Goal: Navigation & Orientation: Find specific page/section

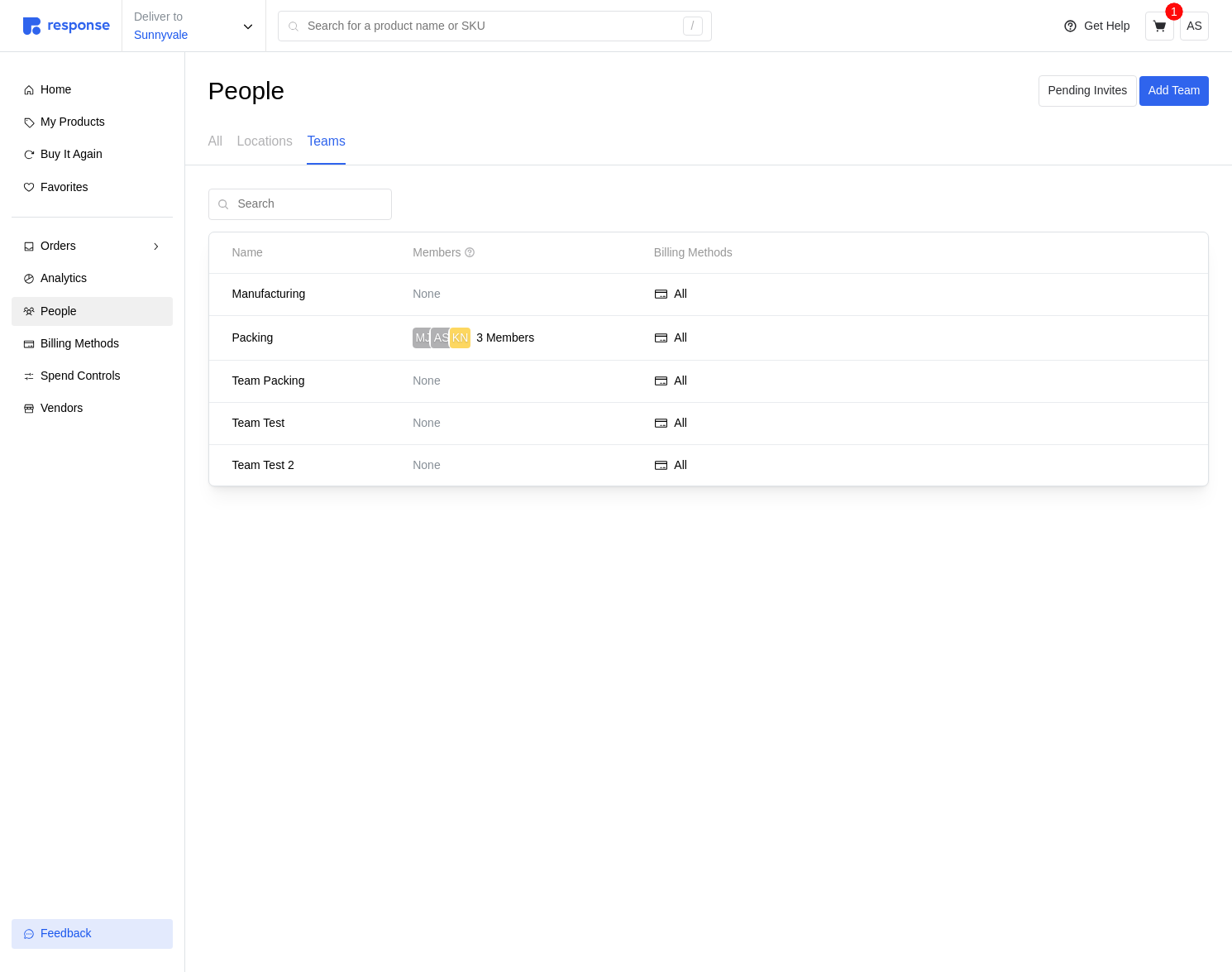
click at [112, 920] on button "Feedback" at bounding box center [92, 933] width 161 height 30
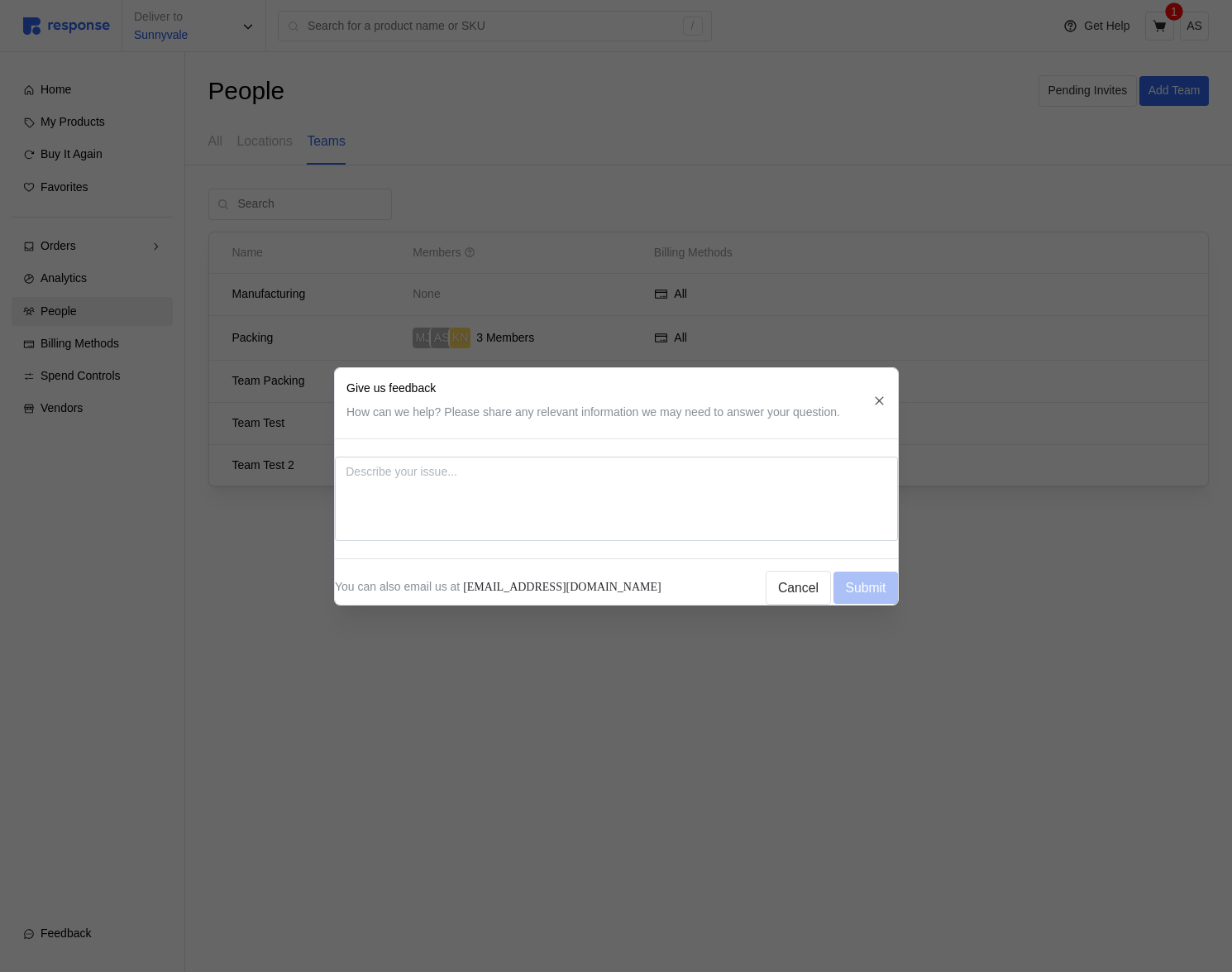
click at [874, 396] on icon "button" at bounding box center [879, 399] width 14 height 14
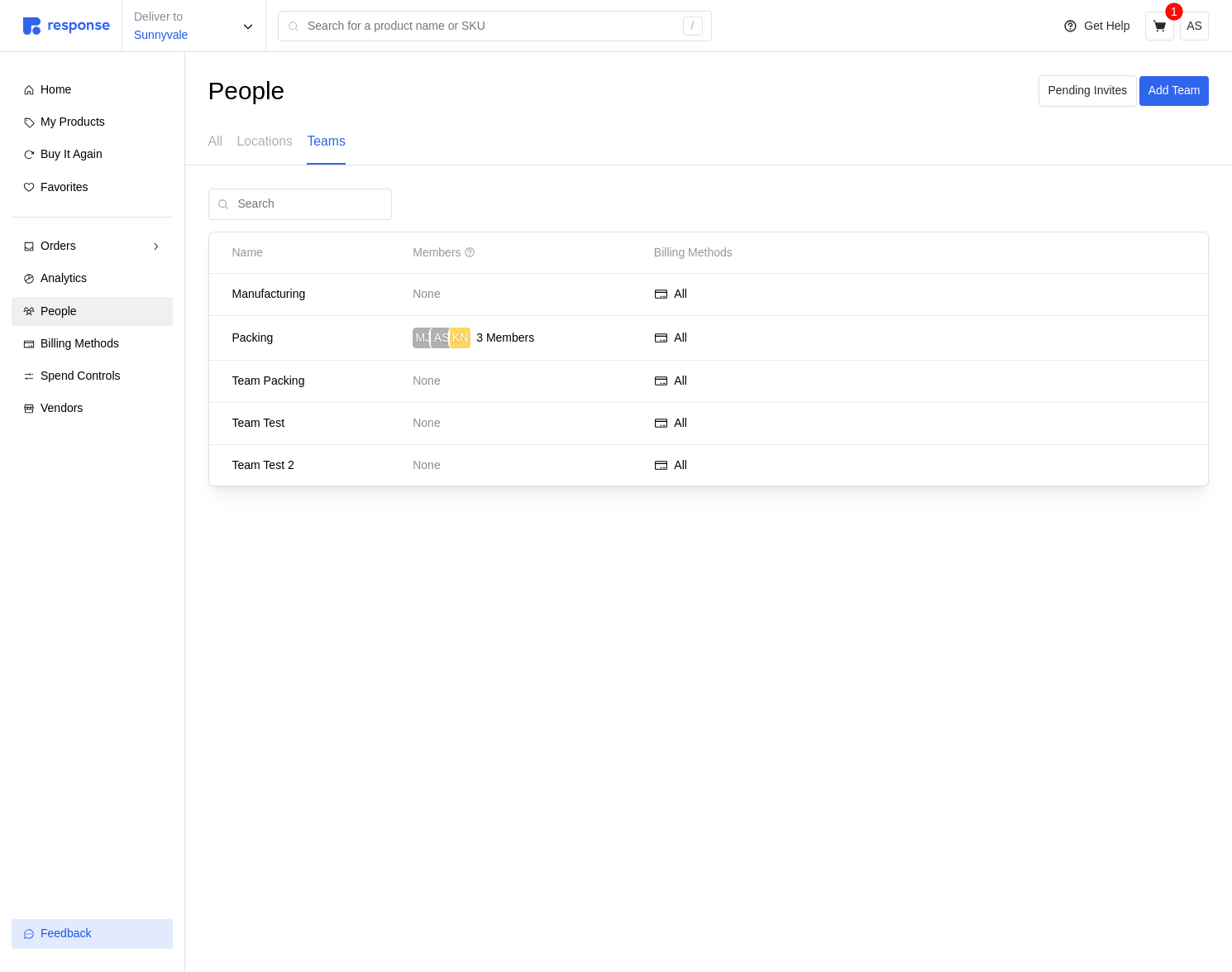
click at [90, 930] on span "Feedback" at bounding box center [65, 933] width 51 height 13
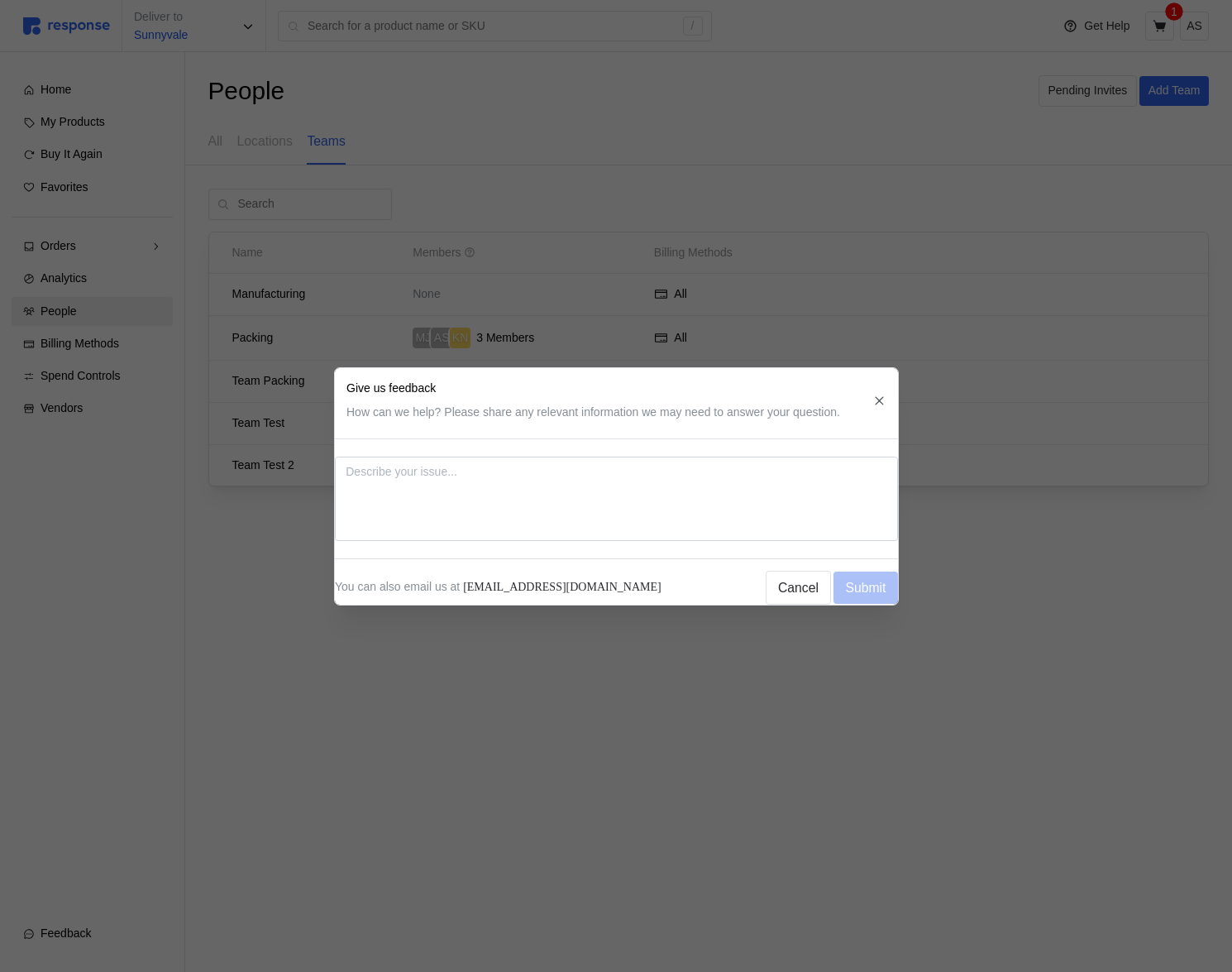
click at [719, 155] on div at bounding box center [616, 486] width 1232 height 972
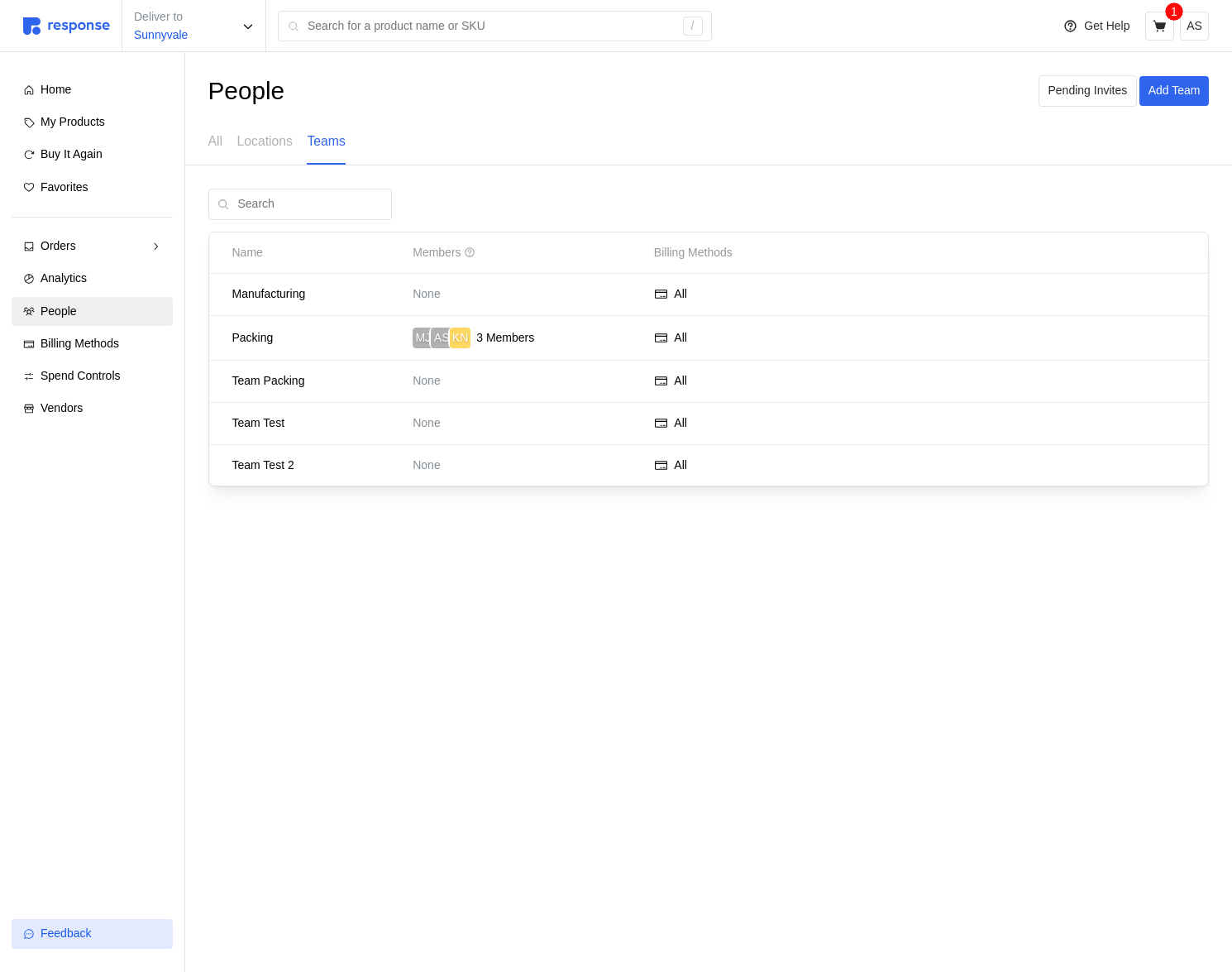
click at [85, 930] on span "Feedback" at bounding box center [65, 933] width 51 height 13
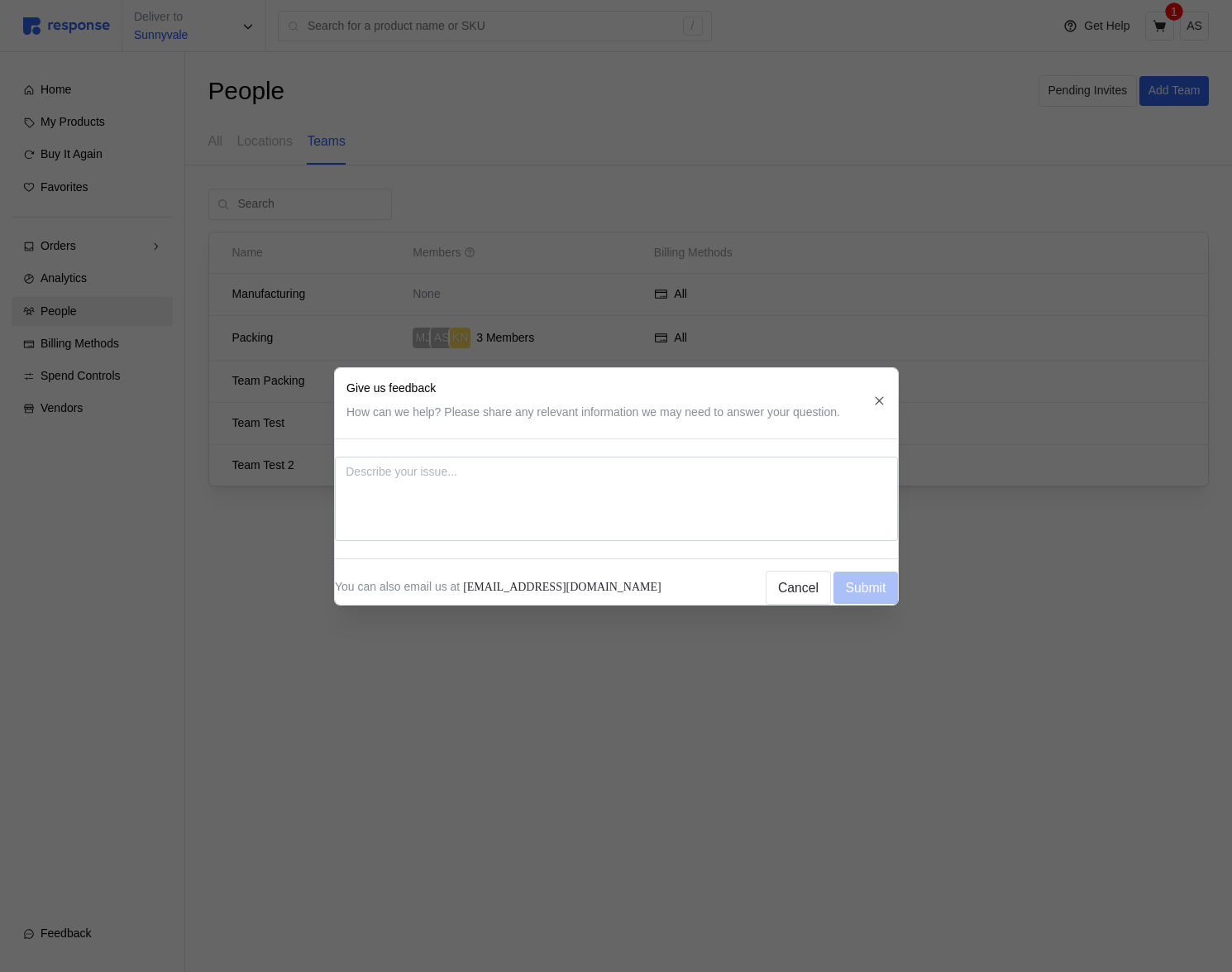
click at [533, 312] on div at bounding box center [616, 486] width 1232 height 972
type textarea "x"
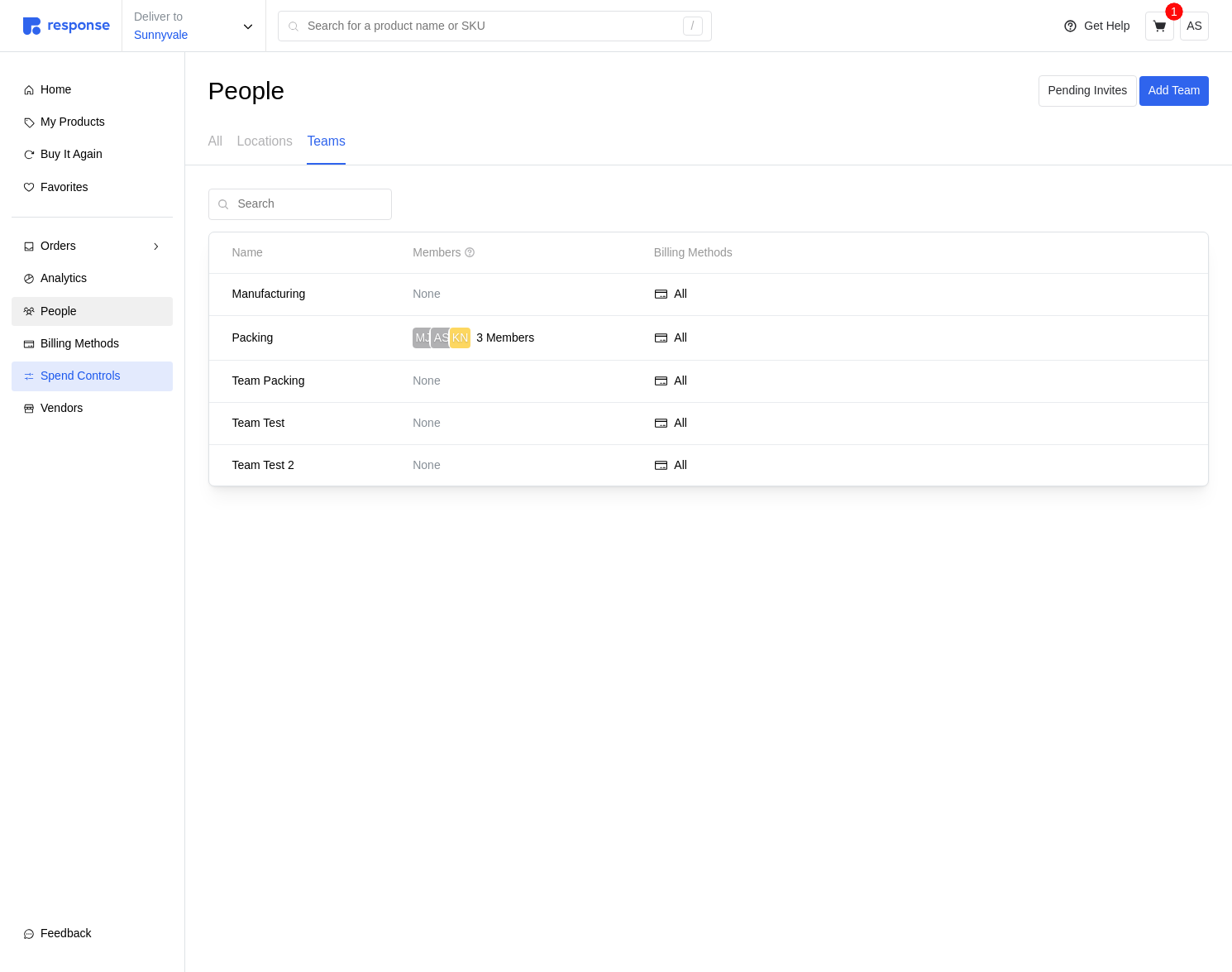
click at [112, 363] on link "Spend Controls" at bounding box center [92, 376] width 161 height 30
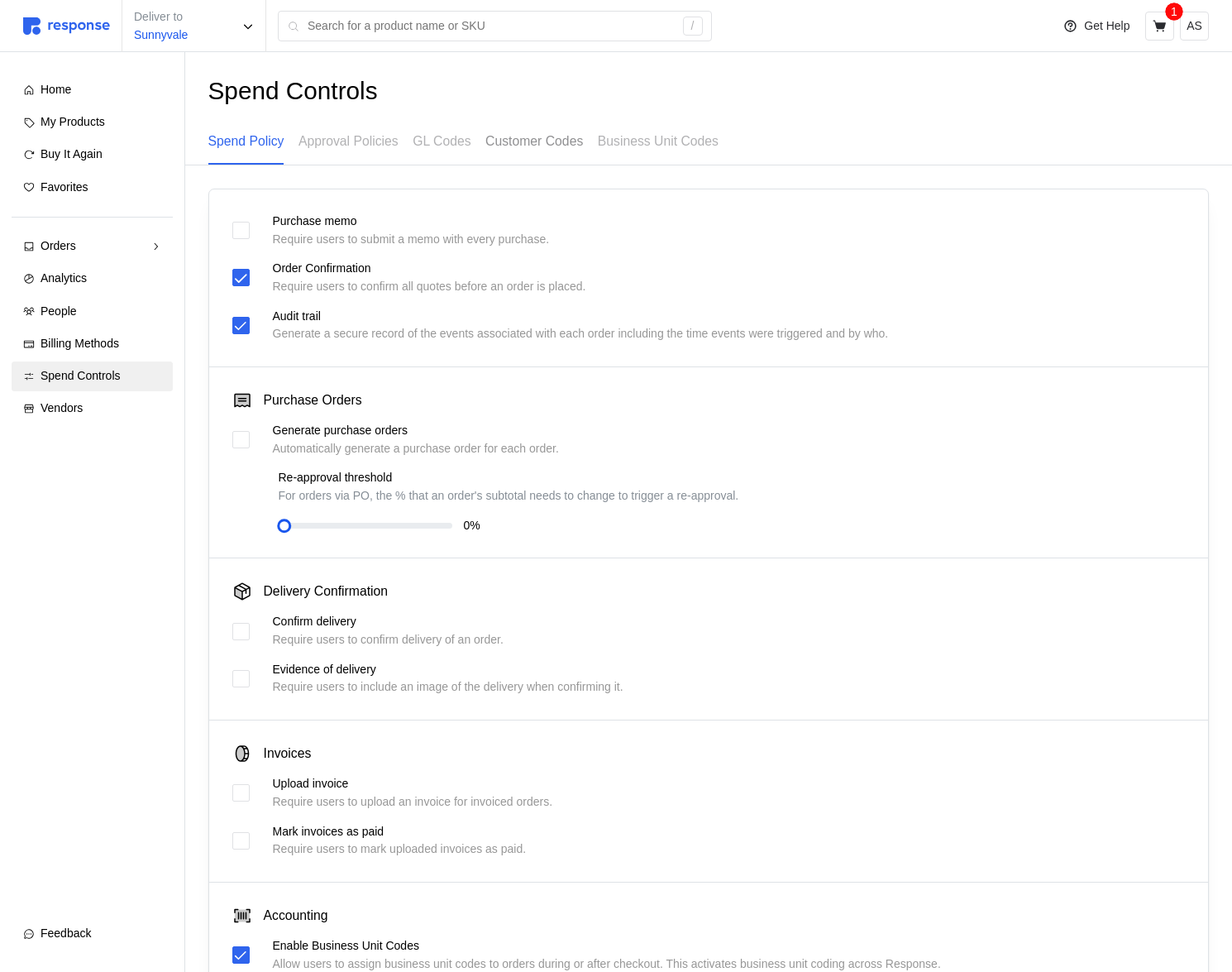
click at [549, 146] on p "Customer Codes" at bounding box center [534, 141] width 98 height 21
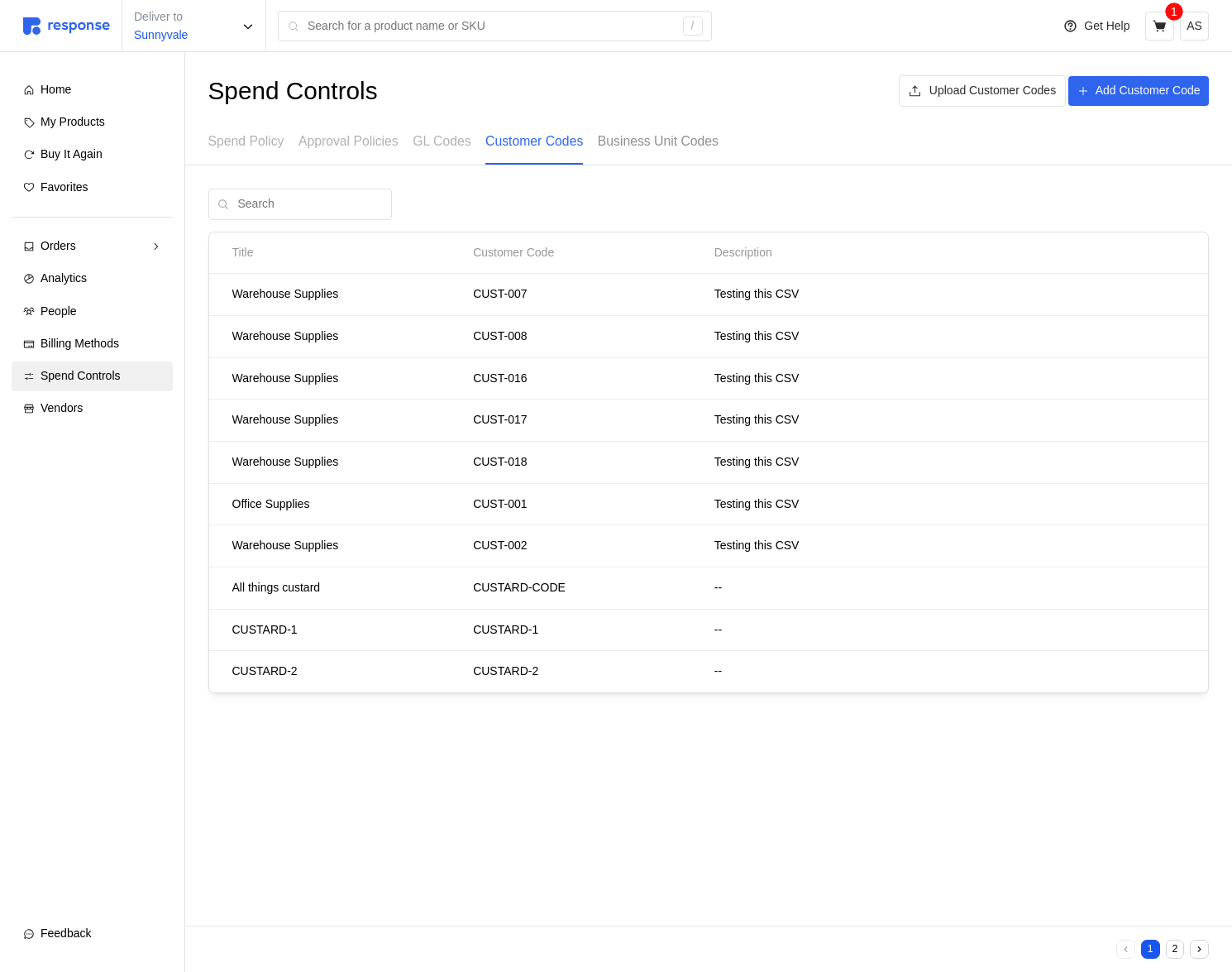
click at [634, 131] on p "Business Unit Codes" at bounding box center [658, 141] width 121 height 21
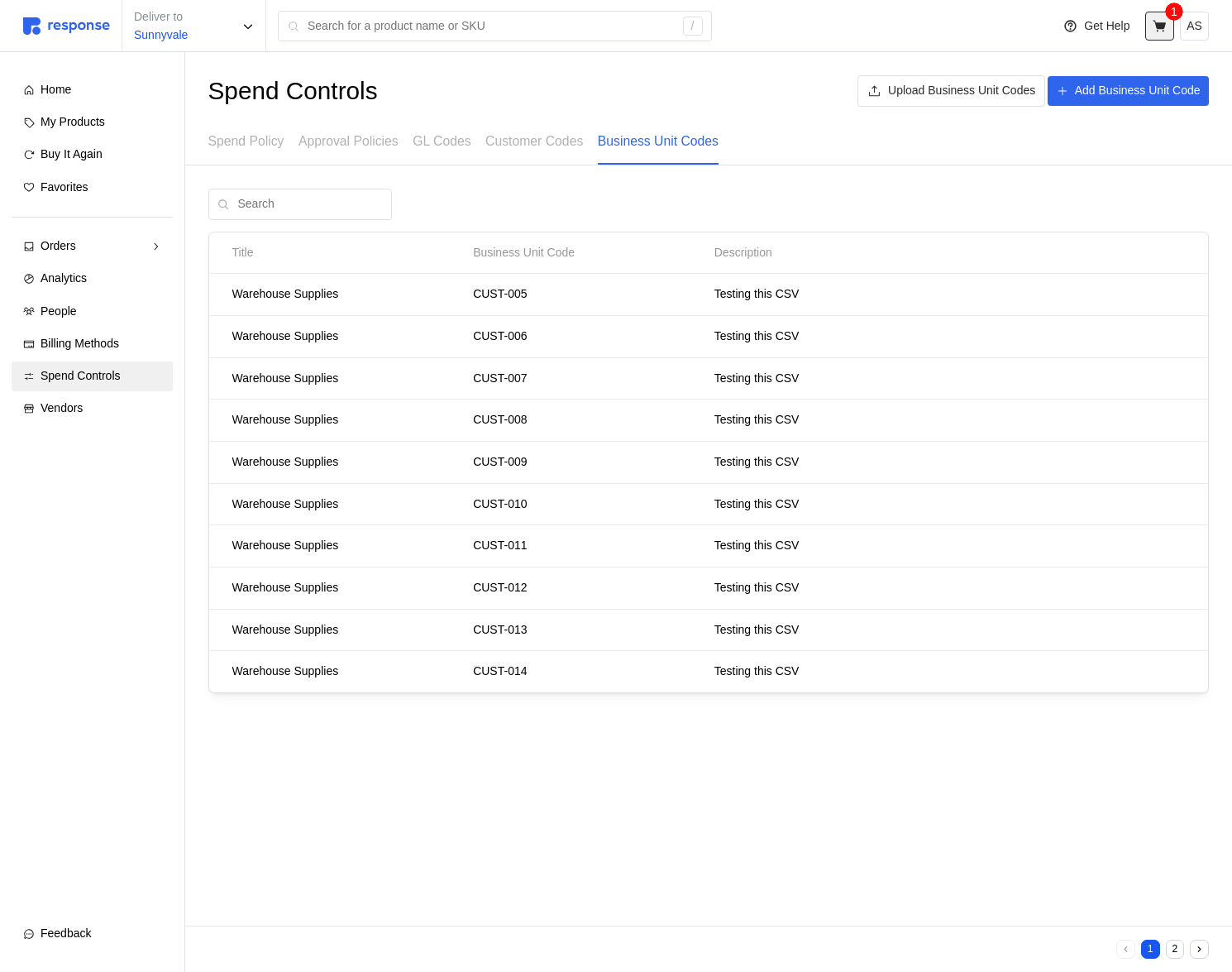
click at [1163, 26] on icon at bounding box center [1159, 25] width 13 height 11
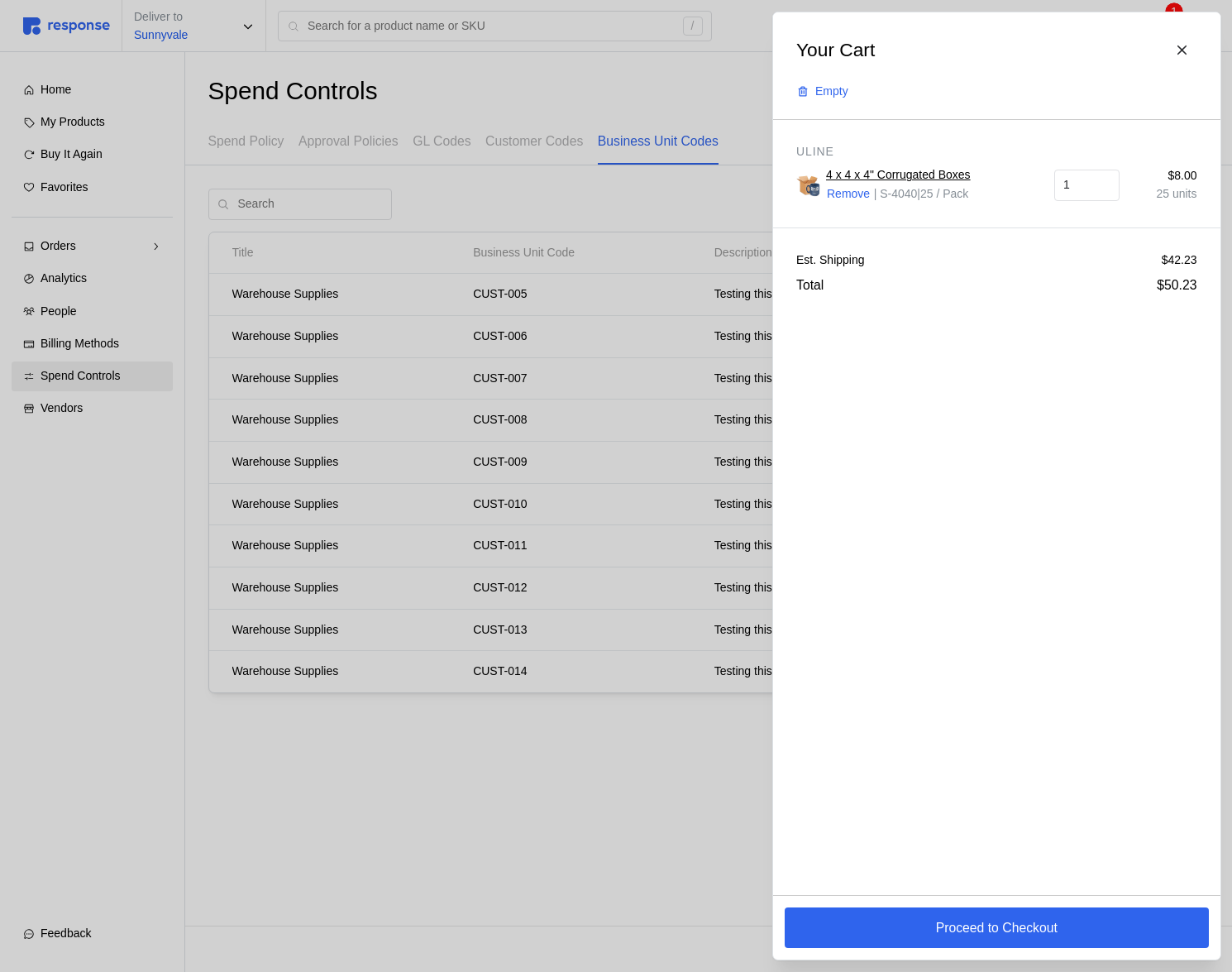
click at [337, 586] on div at bounding box center [616, 486] width 1232 height 972
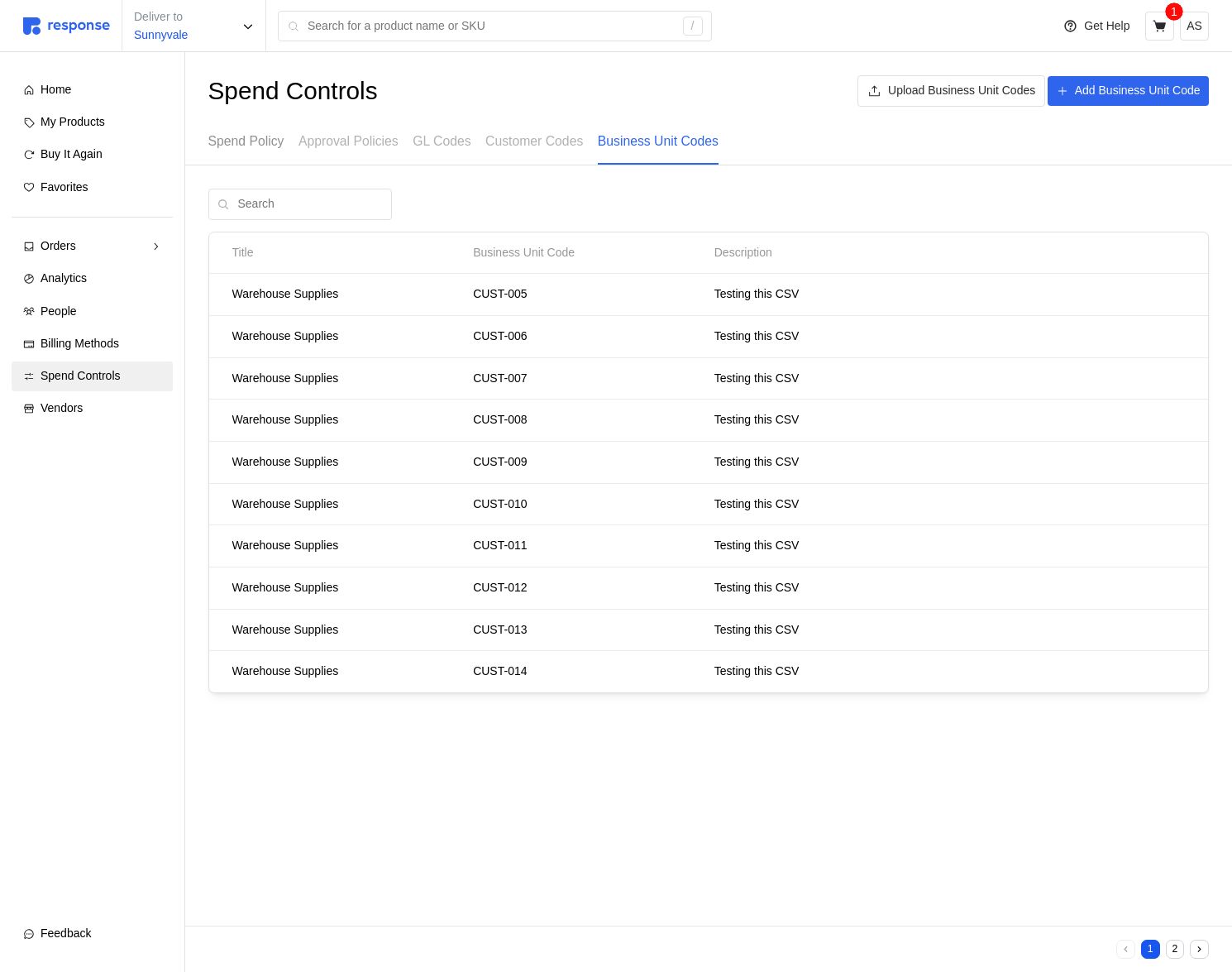
click at [253, 146] on p "Spend Policy" at bounding box center [246, 141] width 76 height 21
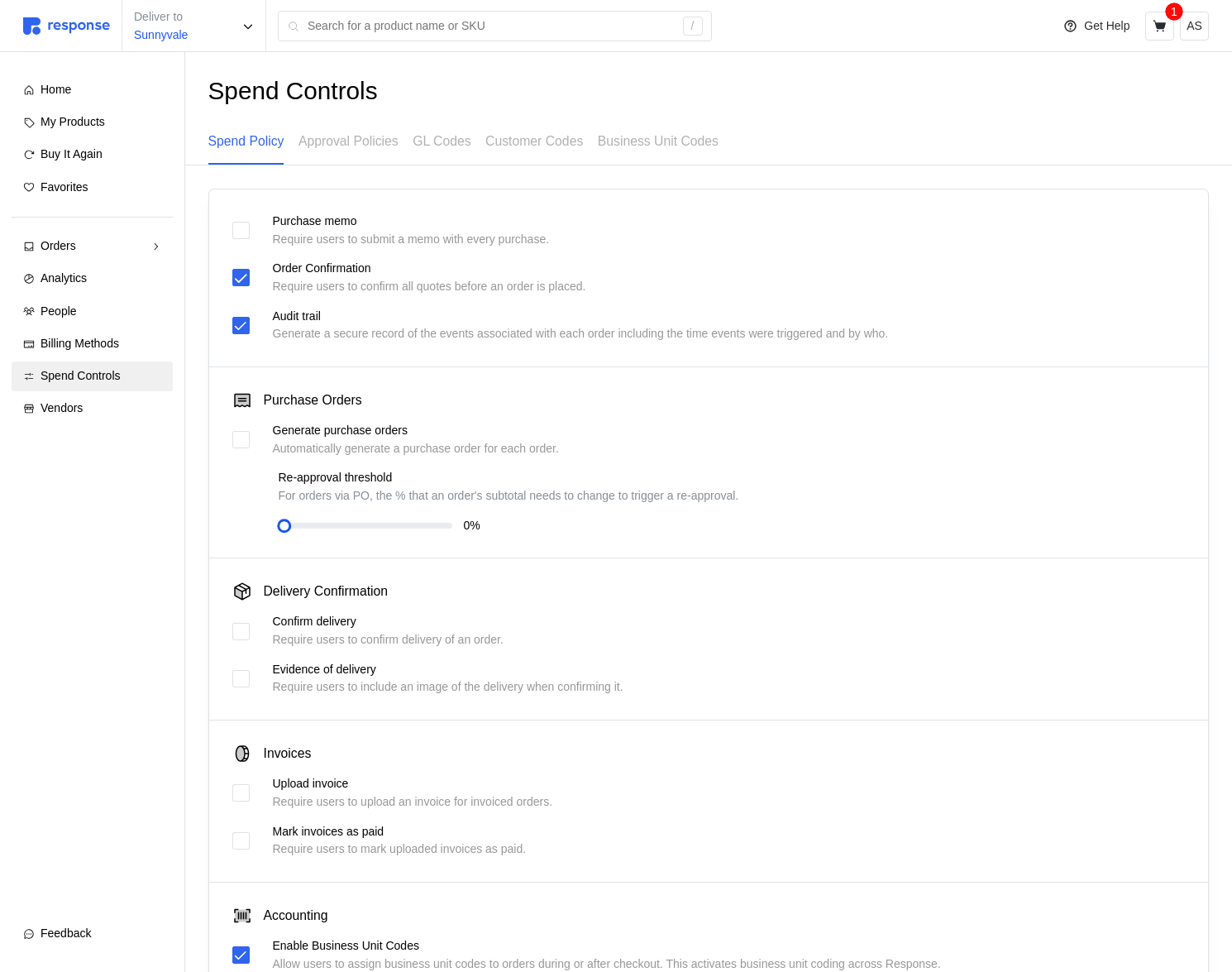
scroll to position [411, 0]
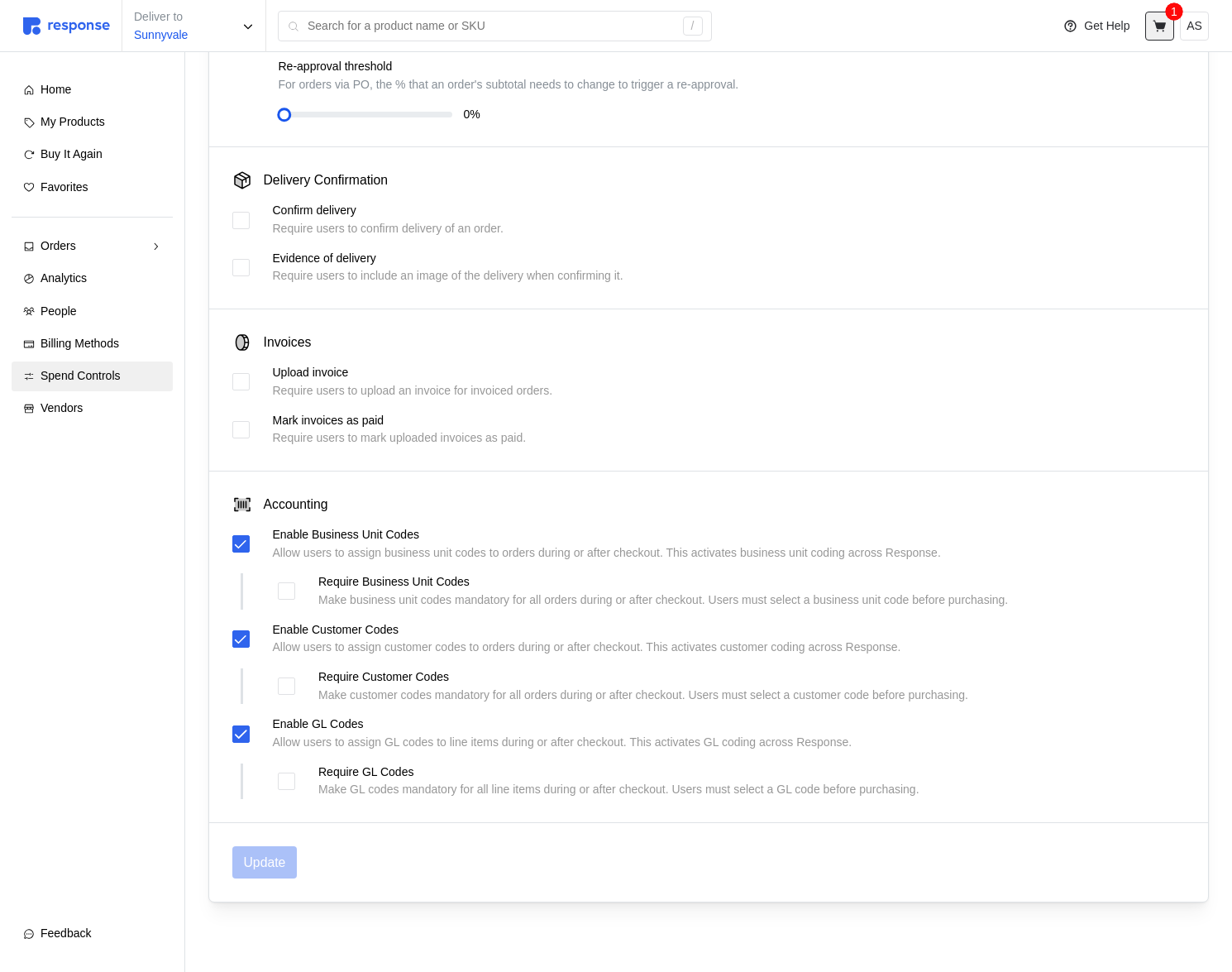
click at [1158, 33] on icon at bounding box center [1160, 26] width 15 height 15
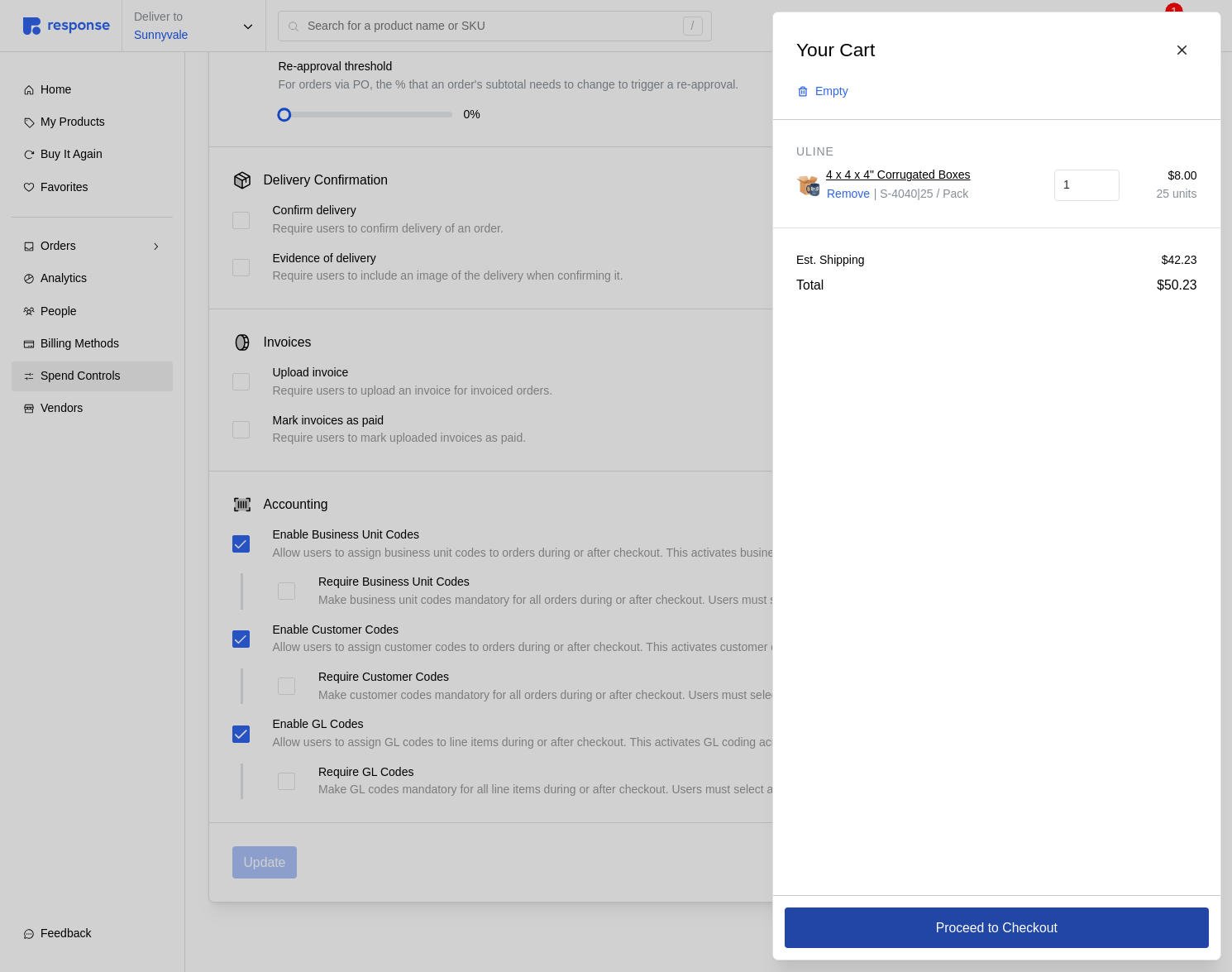
click at [943, 928] on p "Proceed to Checkout" at bounding box center [996, 927] width 122 height 21
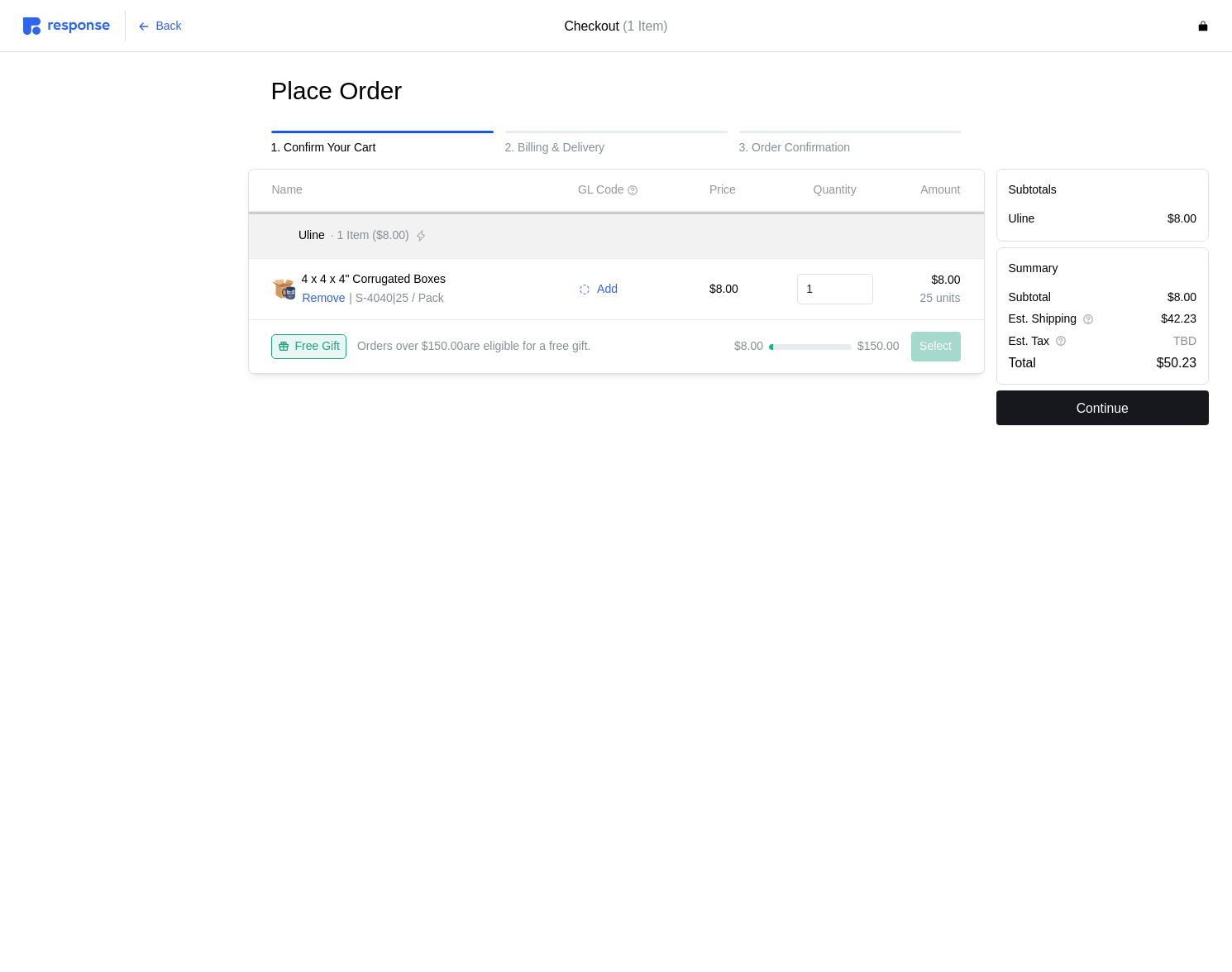
click at [1043, 404] on button "Continue" at bounding box center [1103, 408] width 213 height 34
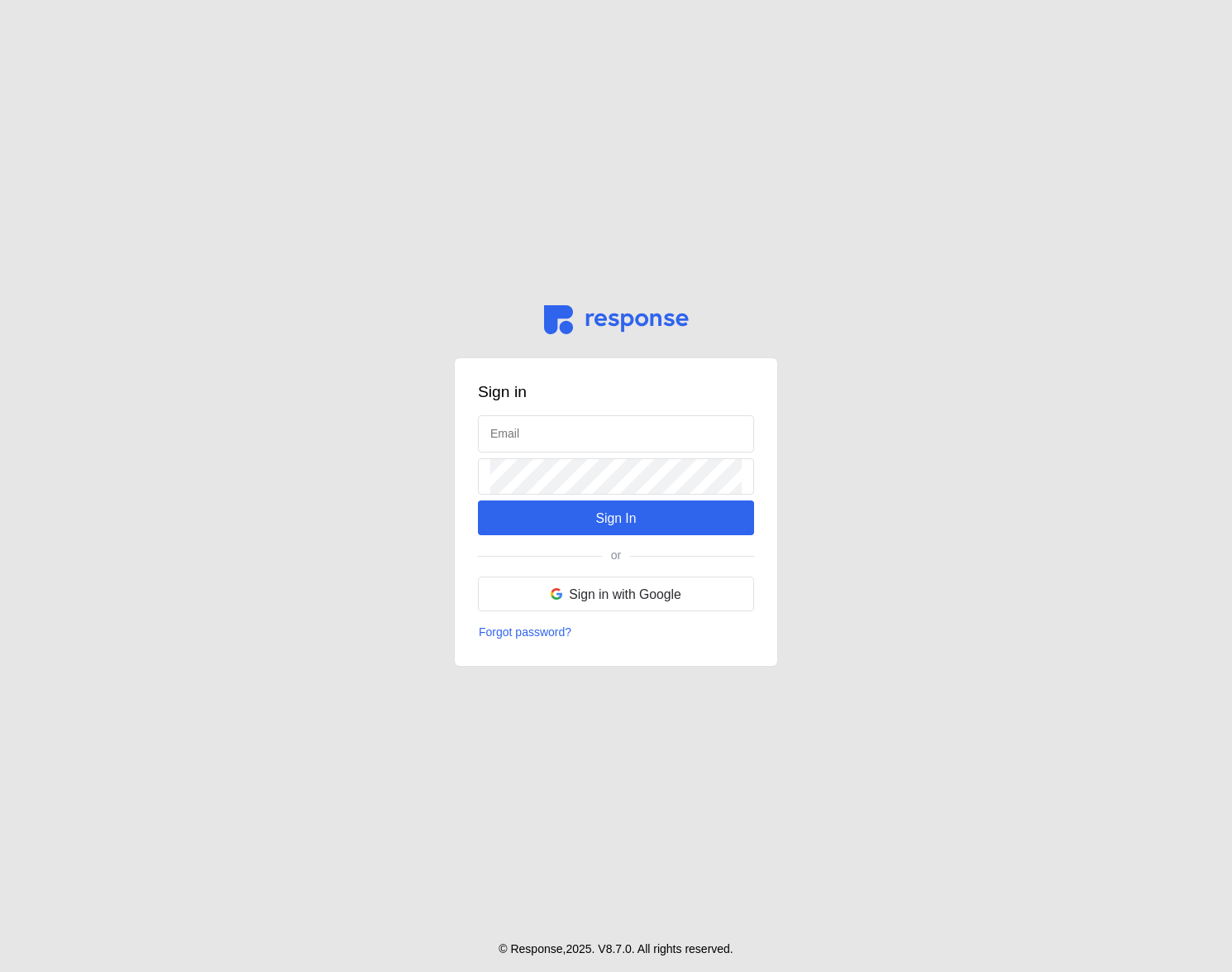
click at [580, 407] on div "Sign in Sign In or Sign in with Google Forgot password?" at bounding box center [616, 512] width 325 height 309
click at [580, 443] on input "text" at bounding box center [616, 433] width 252 height 35
type input "[EMAIL_ADDRESS][DOMAIN_NAME]"
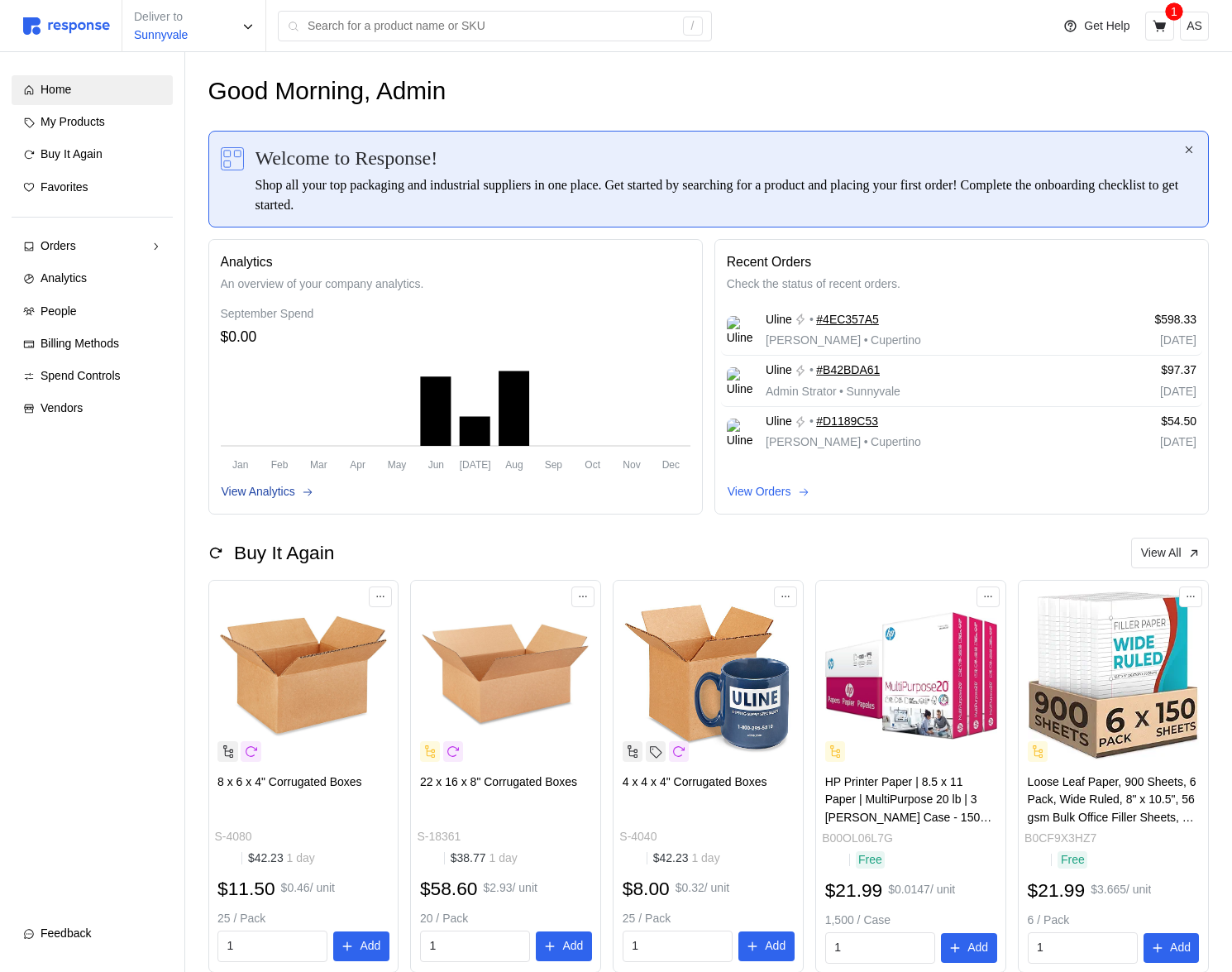
click at [308, 494] on icon at bounding box center [307, 491] width 11 height 11
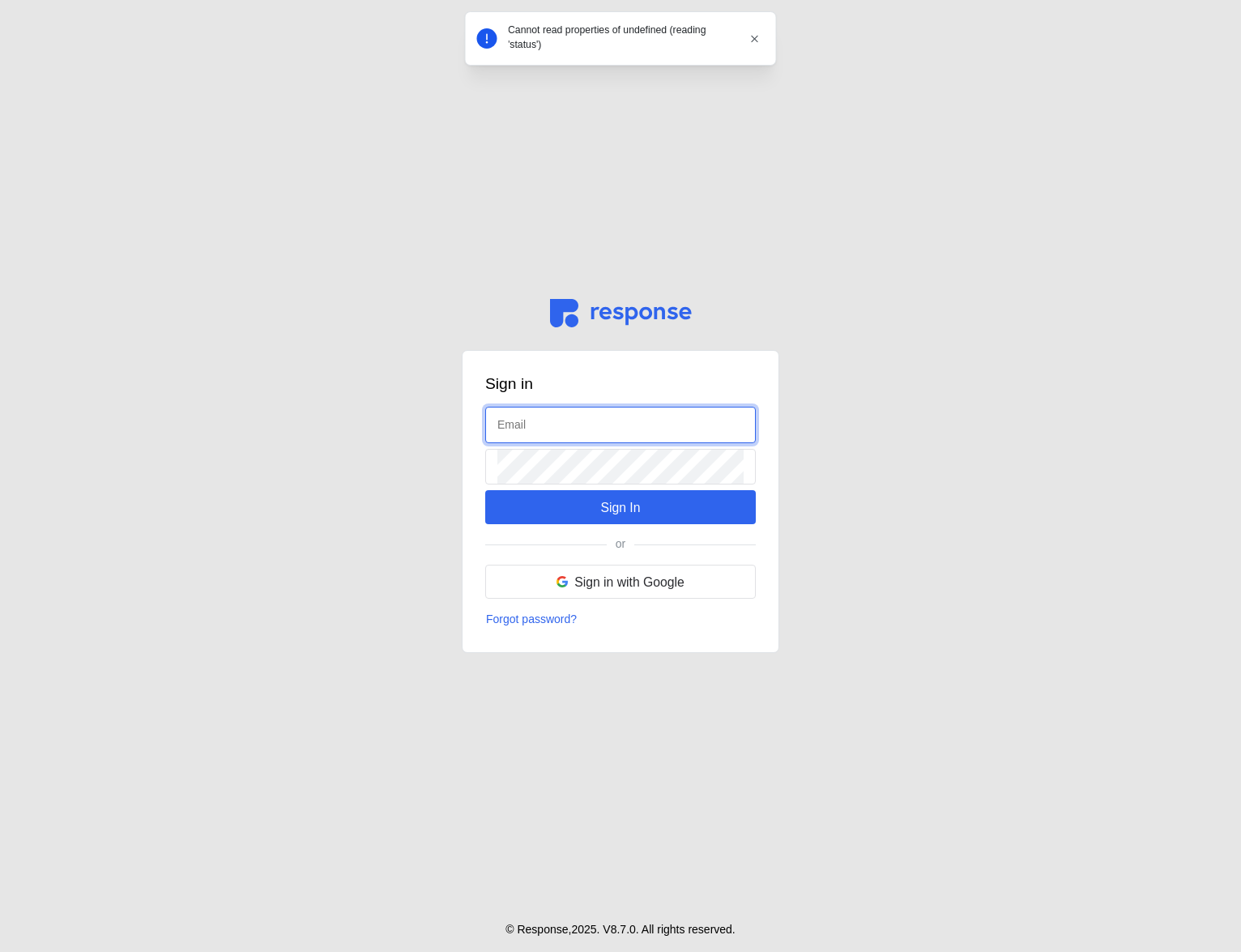
click at [587, 431] on input "text" at bounding box center [620, 424] width 246 height 34
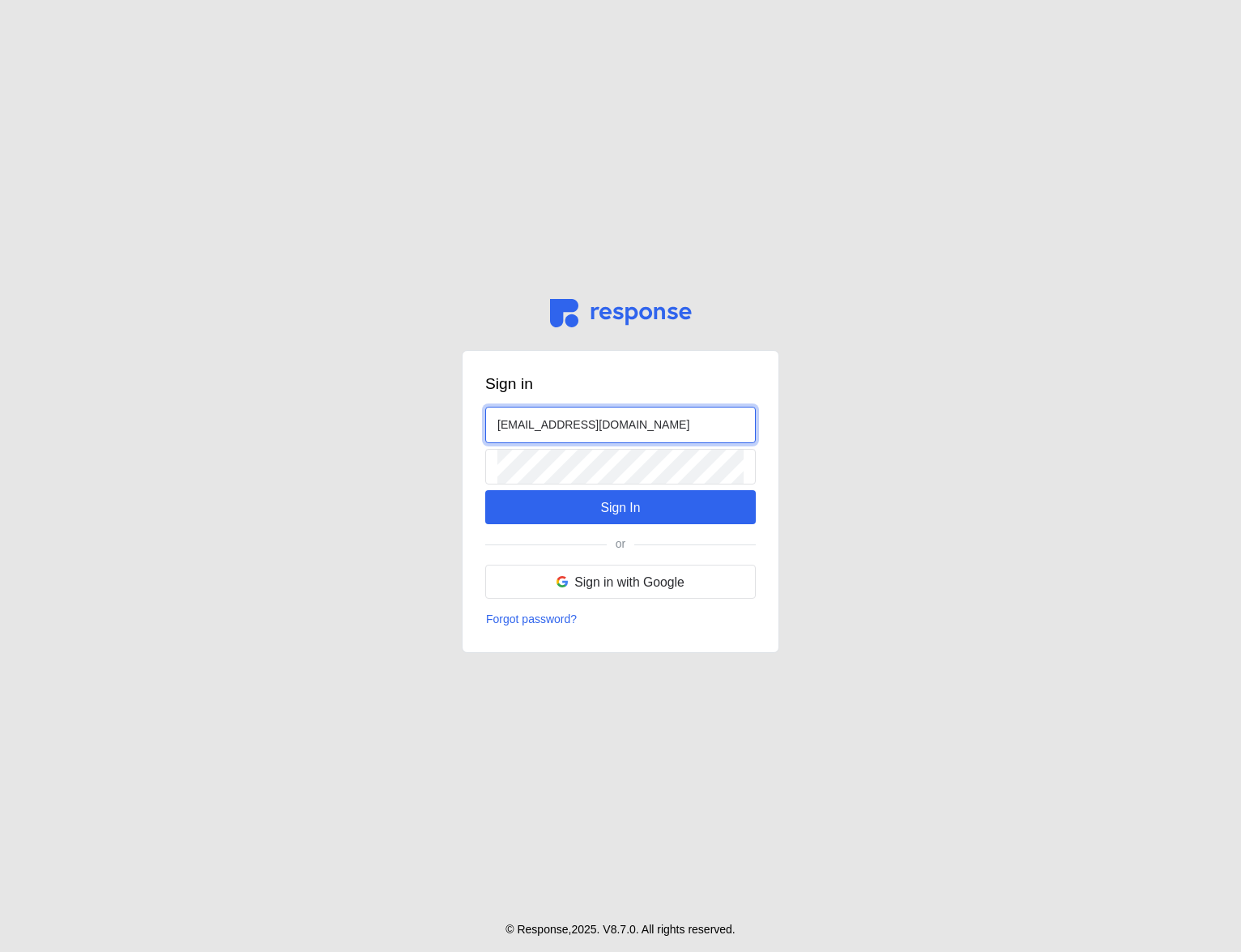
type input "[EMAIL_ADDRESS][DOMAIN_NAME]"
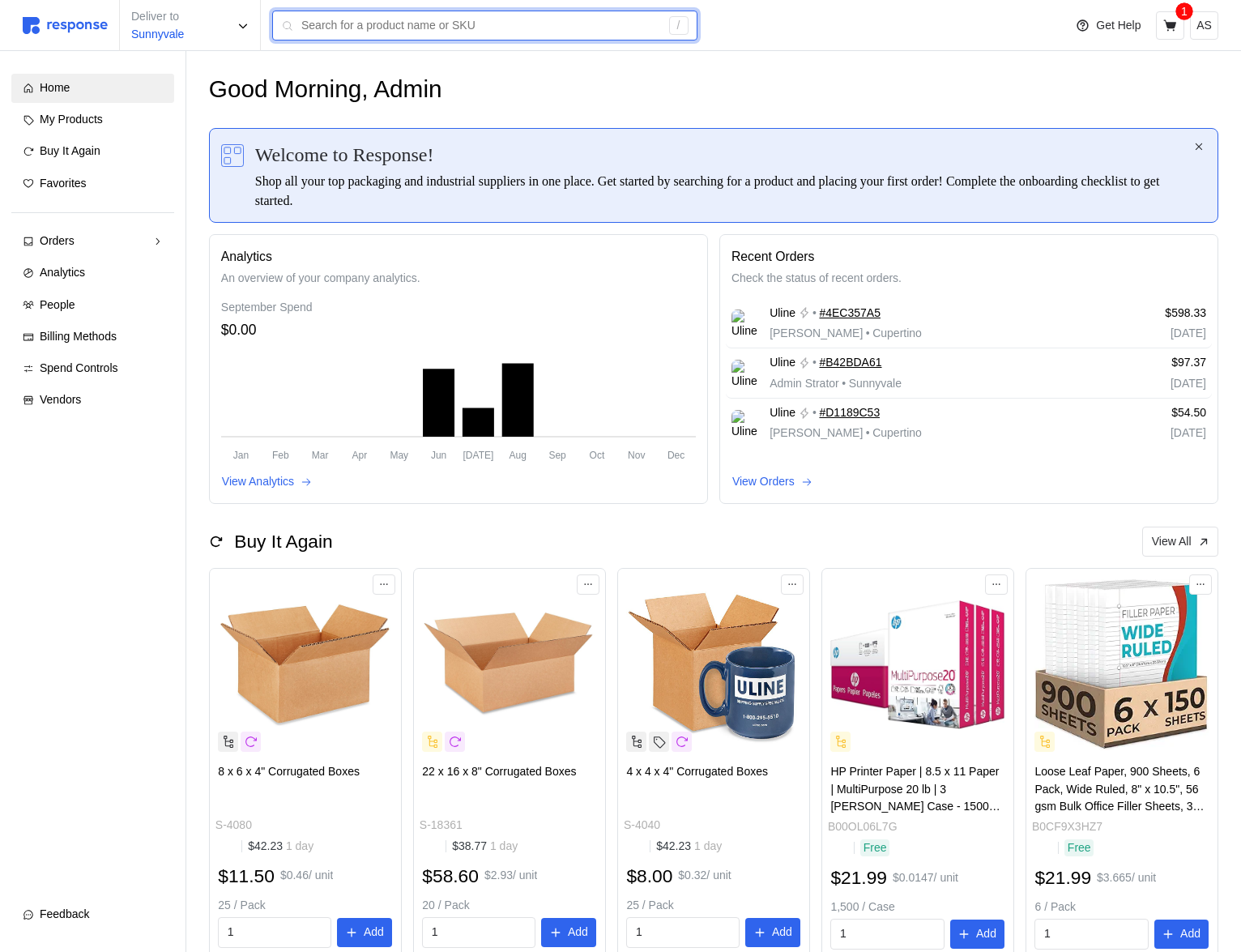
click at [353, 28] on input "text" at bounding box center [480, 25] width 359 height 29
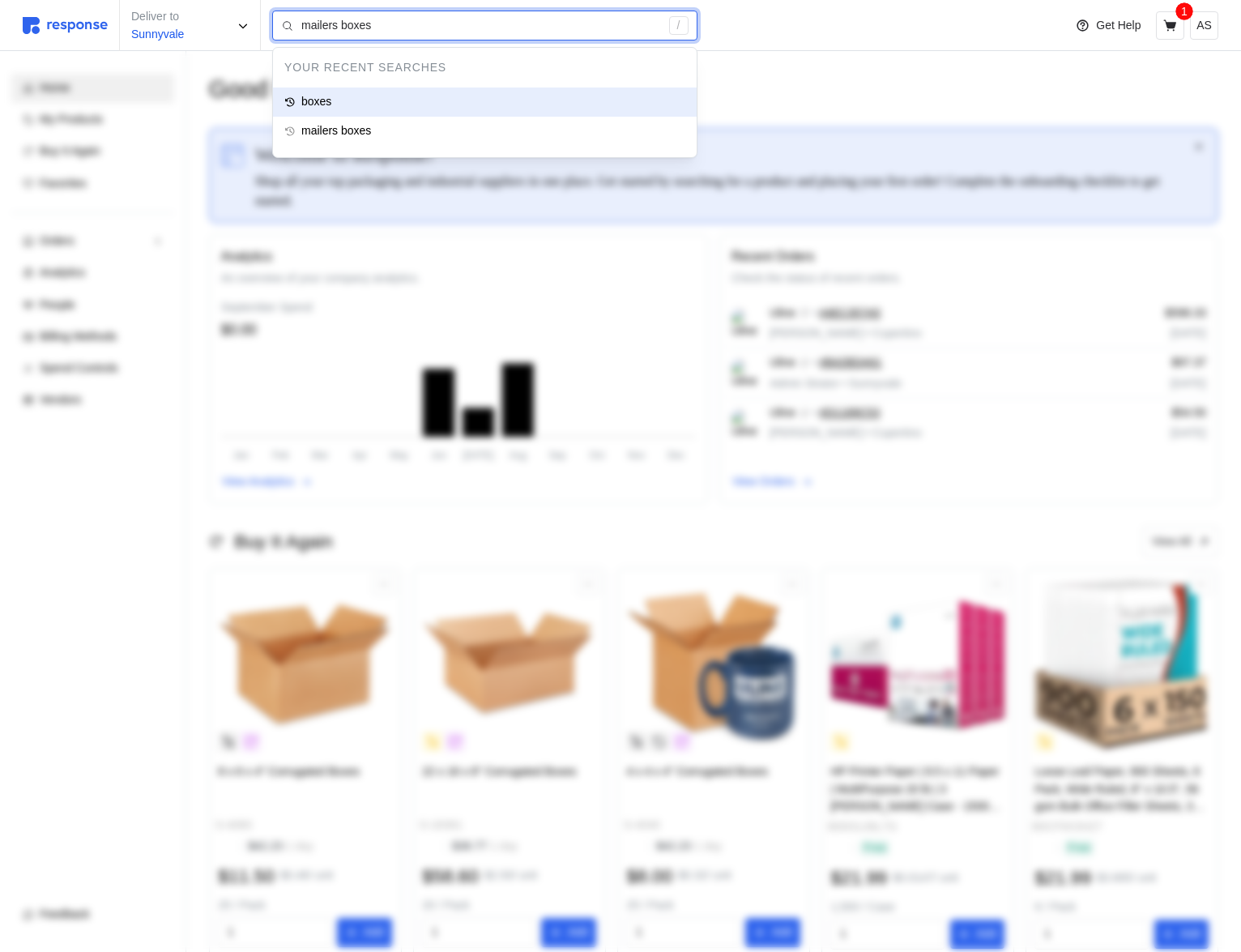
type input "boxes"
click at [340, 103] on div "boxes" at bounding box center [485, 102] width 424 height 29
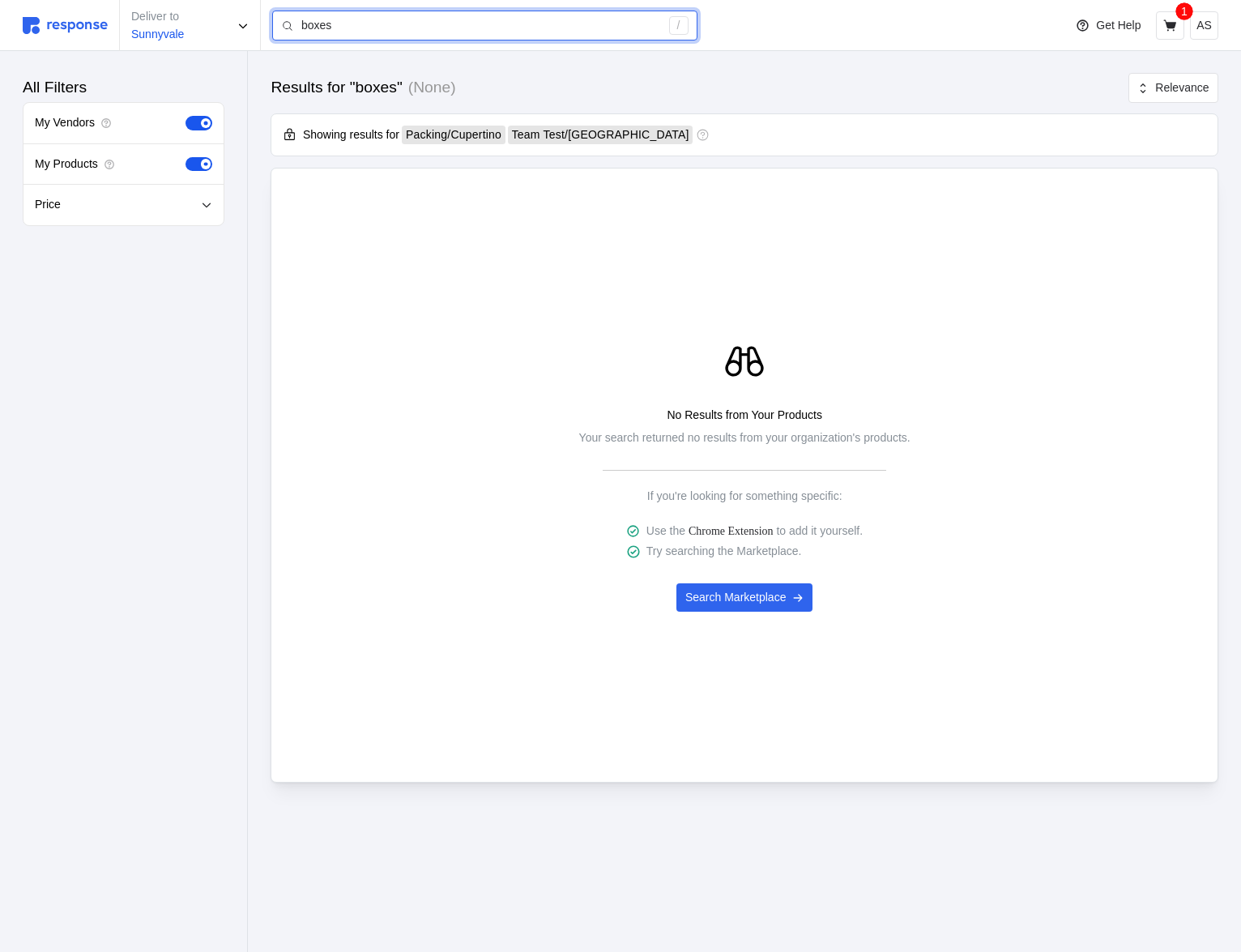
click at [352, 21] on input "boxes" at bounding box center [480, 25] width 359 height 29
